Goal: Find specific page/section: Find specific page/section

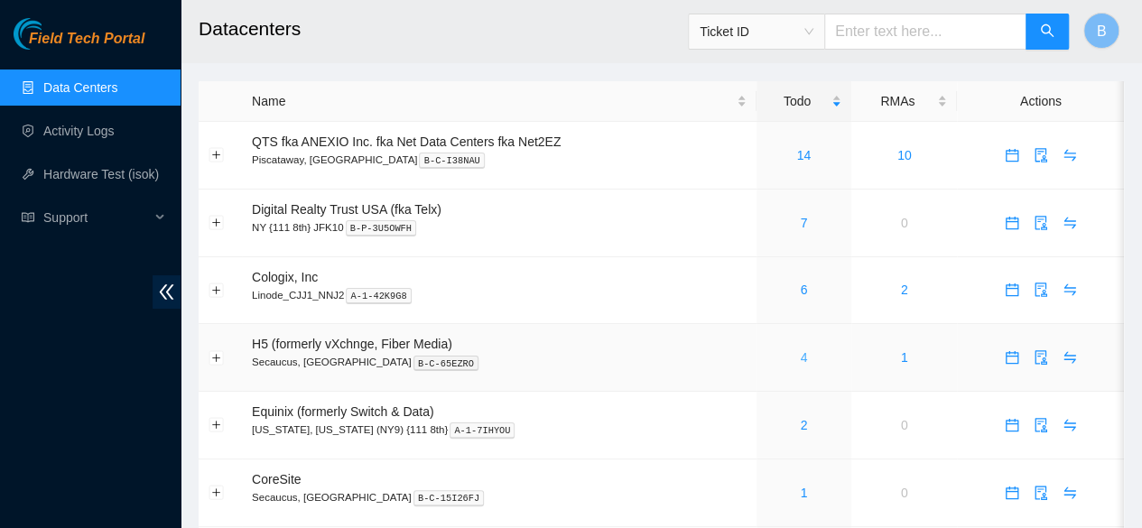
click at [800, 357] on link "4" at bounding box center [803, 357] width 7 height 14
